Goal: Navigation & Orientation: Understand site structure

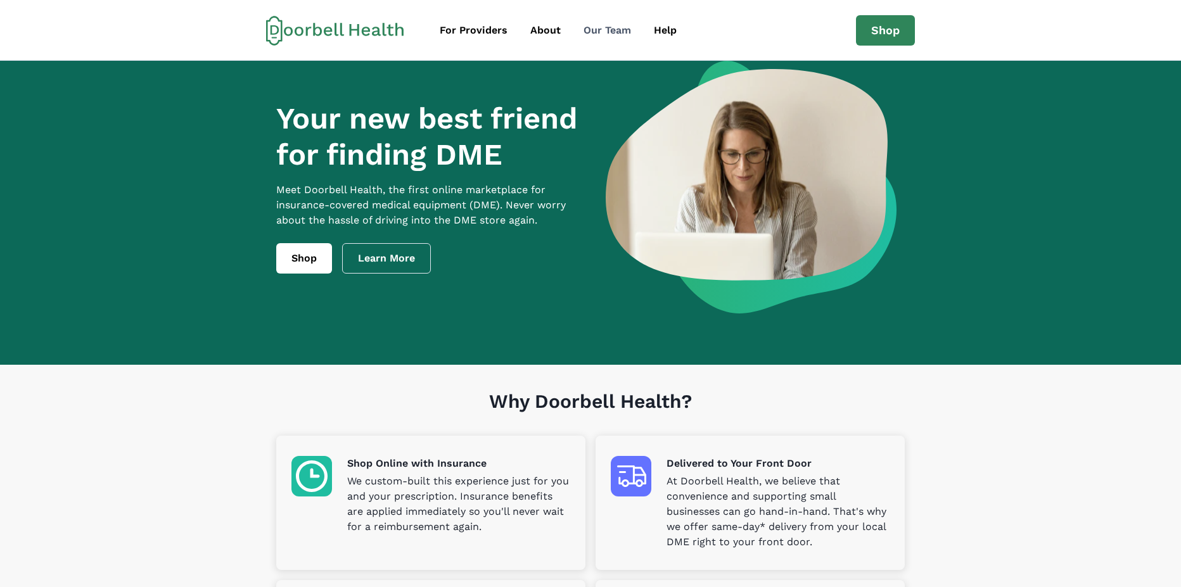
click at [596, 27] on div "Our Team" at bounding box center [608, 30] width 48 height 15
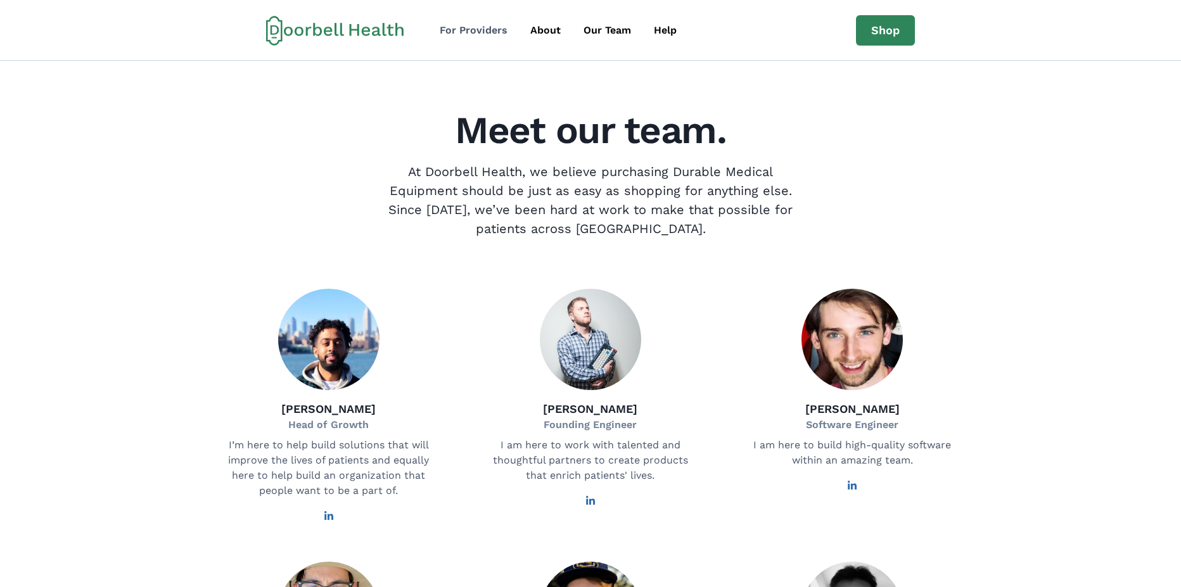
click at [497, 29] on div "For Providers" at bounding box center [474, 30] width 68 height 15
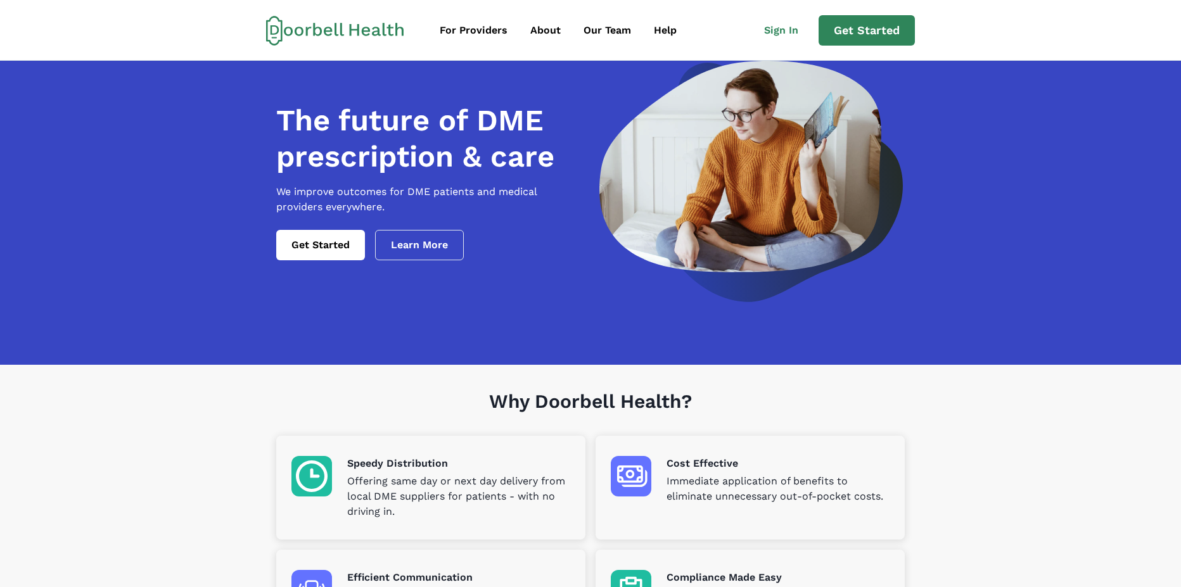
click at [368, 23] on icon at bounding box center [335, 30] width 138 height 30
